Goal: Task Accomplishment & Management: Manage account settings

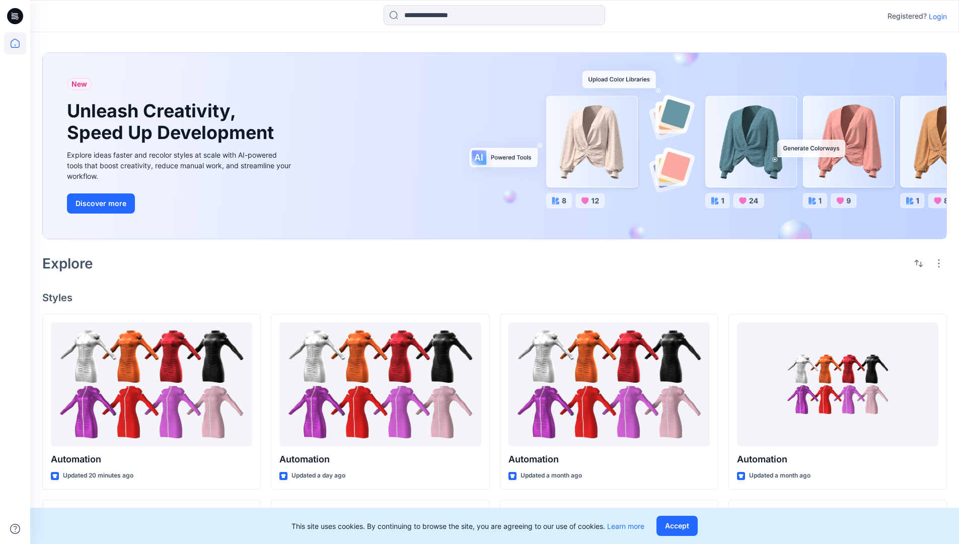
click at [935, 16] on p "Login" at bounding box center [938, 16] width 18 height 11
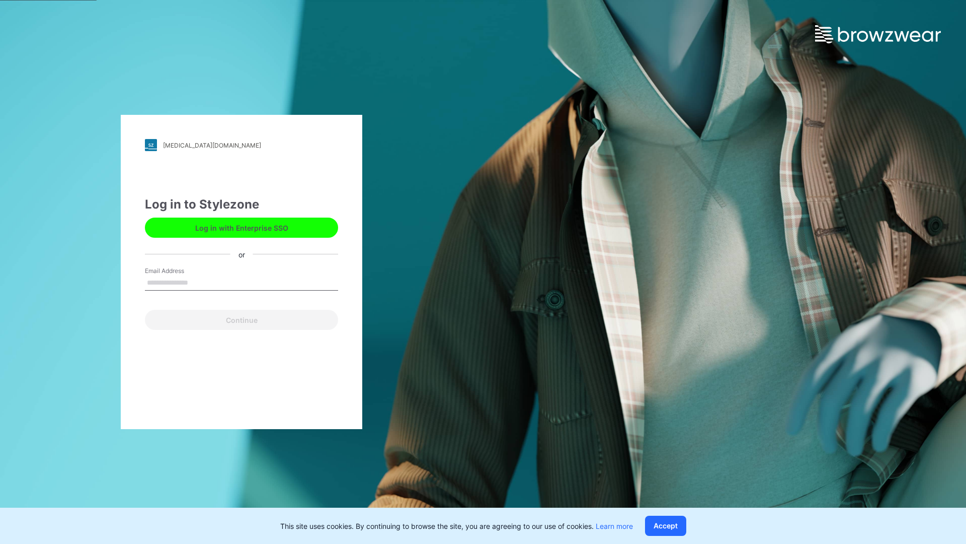
click at [199, 282] on input "Email Address" at bounding box center [241, 282] width 193 height 15
type input "**********"
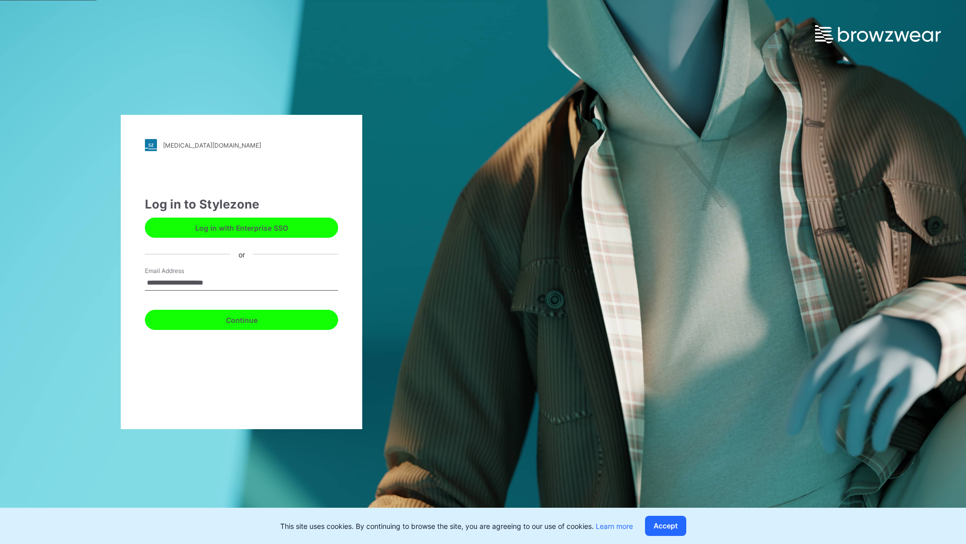
click at [253, 318] on button "Continue" at bounding box center [241, 320] width 193 height 20
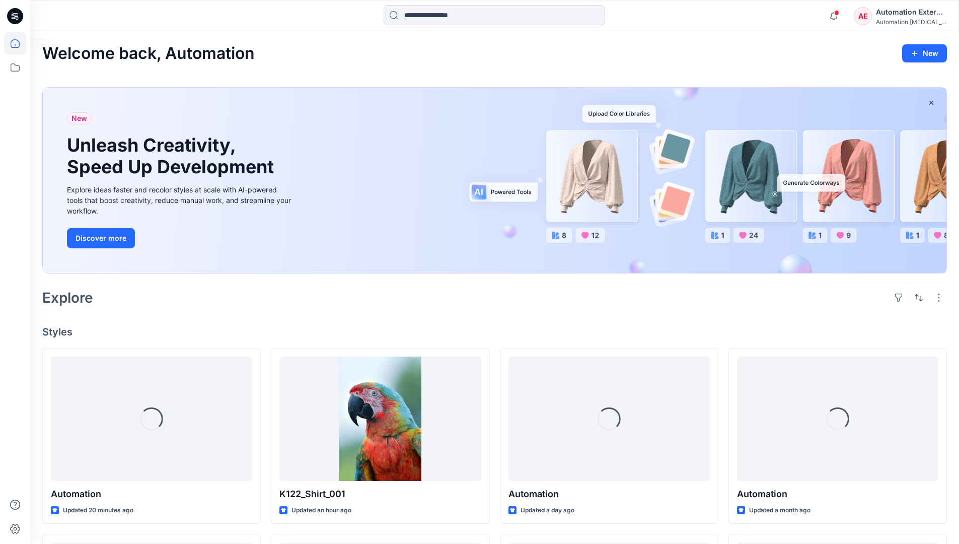
click at [19, 43] on icon at bounding box center [15, 43] width 9 height 9
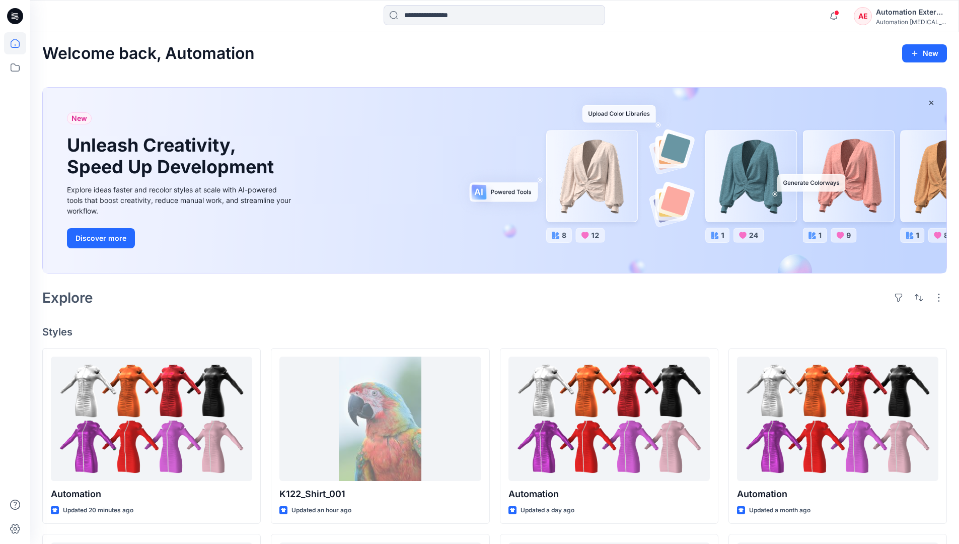
click at [873, 20] on div "AE Automation External Automation testim..." at bounding box center [900, 16] width 93 height 20
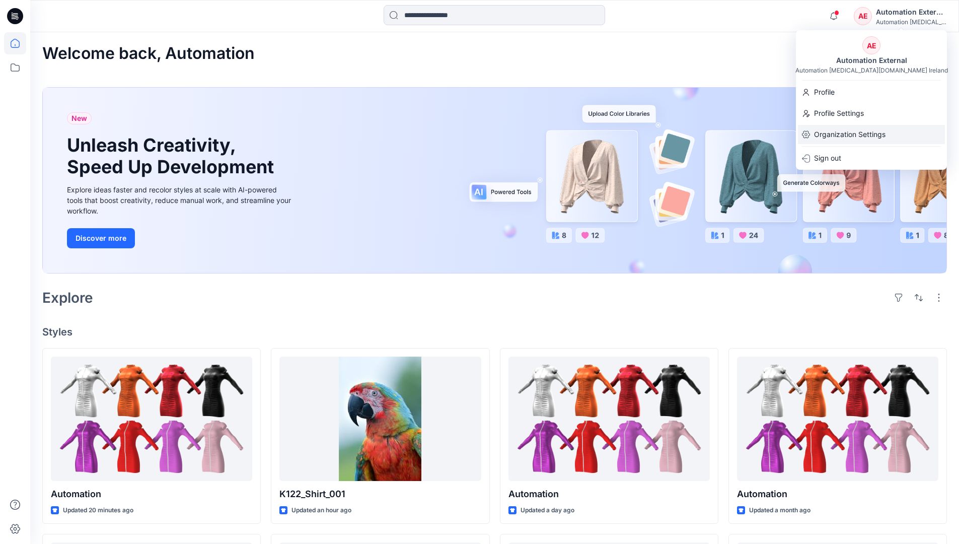
click at [847, 132] on p "Organization Settings" at bounding box center [849, 134] width 71 height 19
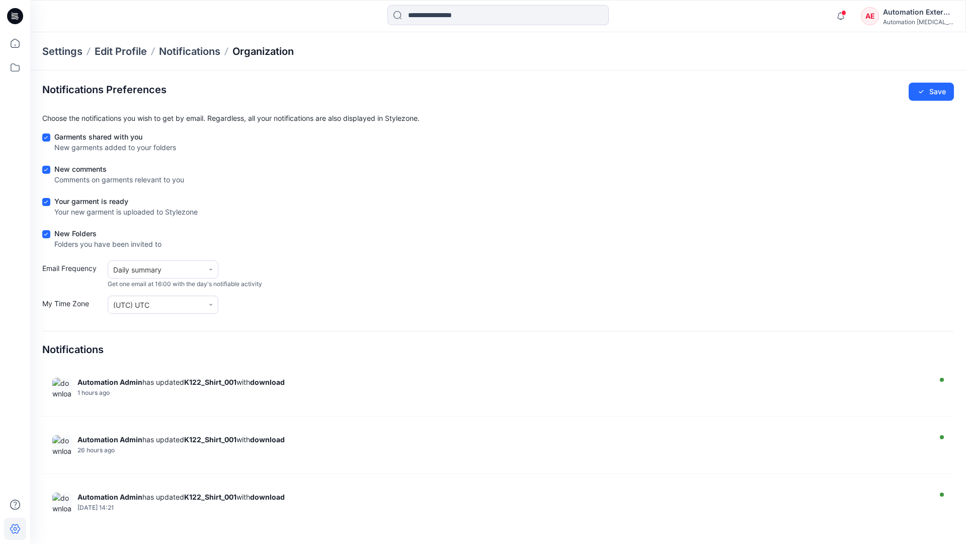
click at [264, 49] on p "Organization" at bounding box center [263, 51] width 61 height 14
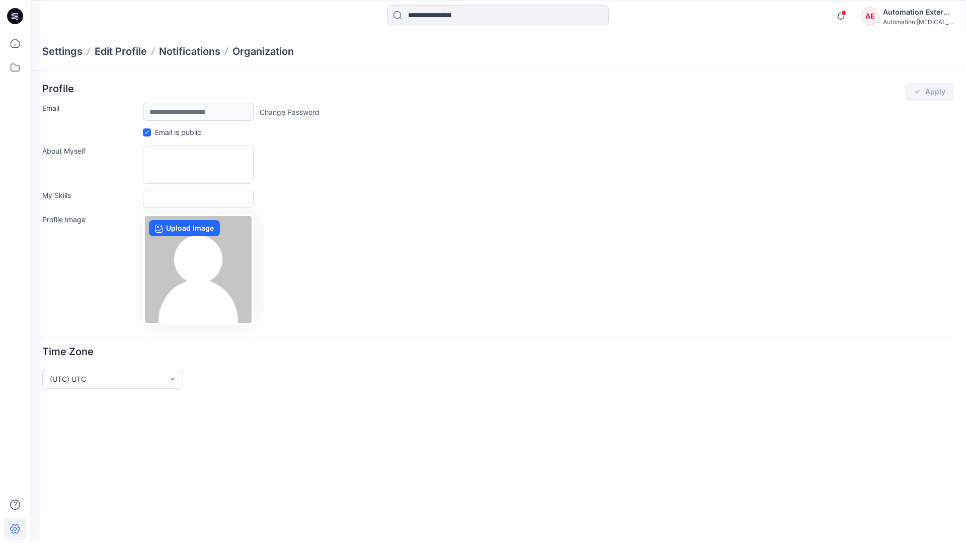
click at [919, 16] on div "Automation External" at bounding box center [918, 12] width 70 height 12
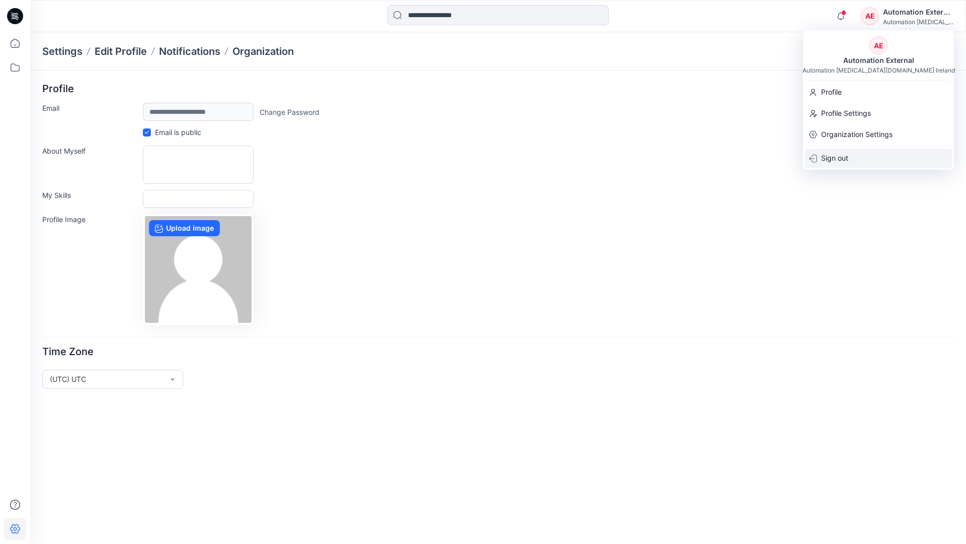
click at [854, 157] on div "Sign out" at bounding box center [878, 157] width 147 height 19
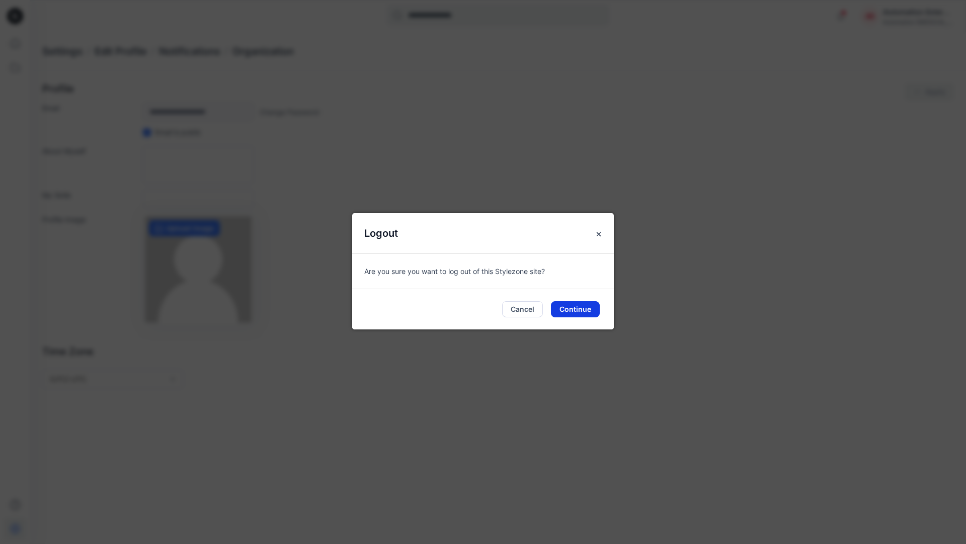
click at [582, 305] on button "Continue" at bounding box center [575, 309] width 49 height 16
